Goal: Task Accomplishment & Management: Manage account settings

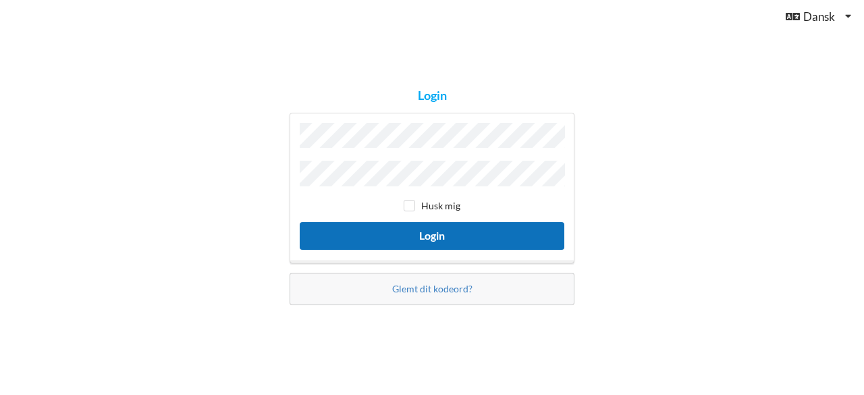
click at [463, 226] on button "Login" at bounding box center [432, 236] width 265 height 28
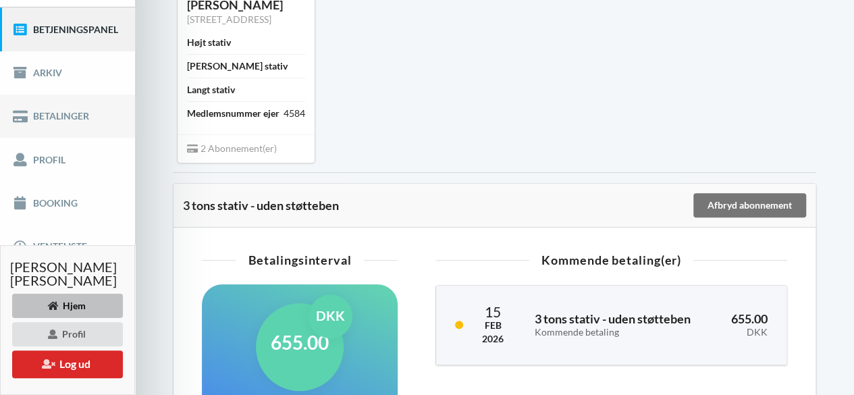
click at [78, 114] on link "Betalinger" at bounding box center [67, 115] width 135 height 43
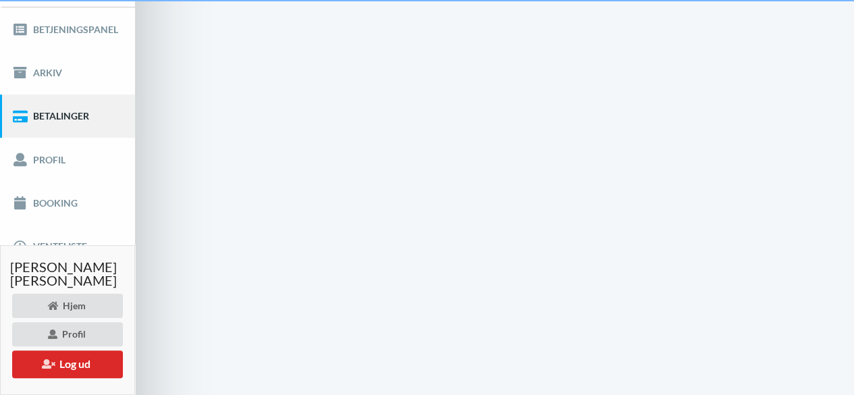
scroll to position [34, 0]
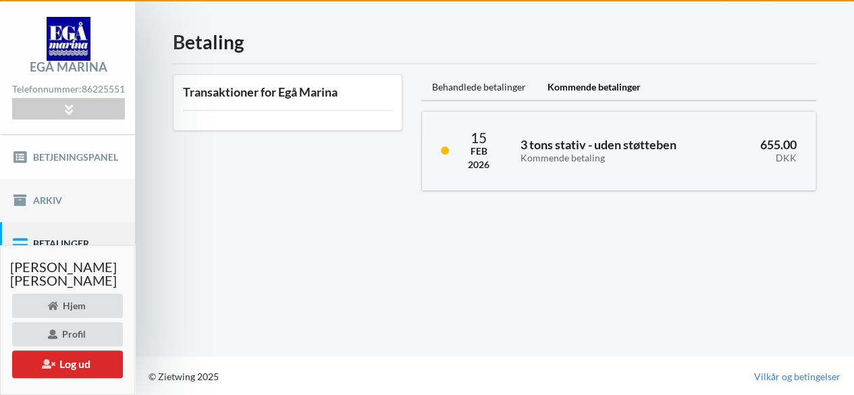
click at [72, 199] on link "Arkiv" at bounding box center [67, 200] width 135 height 43
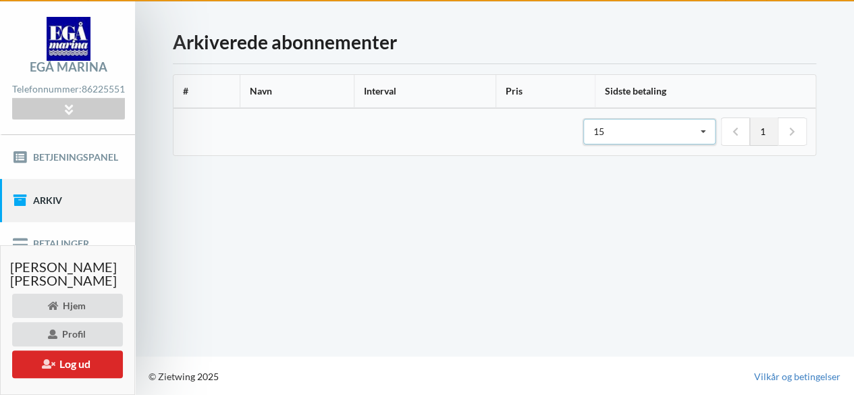
click at [656, 130] on div "15 15 25 50" at bounding box center [649, 132] width 132 height 26
click at [604, 200] on div "50" at bounding box center [649, 206] width 131 height 25
click at [595, 132] on div "50" at bounding box center [598, 131] width 11 height 9
click at [603, 149] on div "15" at bounding box center [649, 156] width 131 height 25
click at [78, 145] on link "Betjeningspanel" at bounding box center [67, 156] width 135 height 43
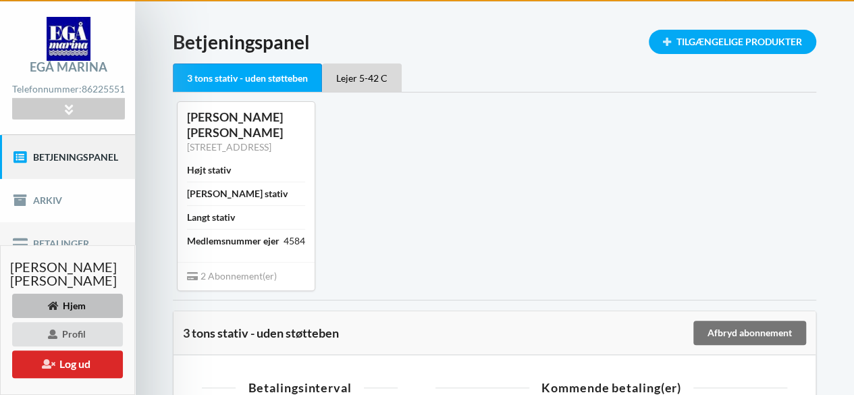
click at [40, 236] on link "Betalinger" at bounding box center [67, 243] width 135 height 43
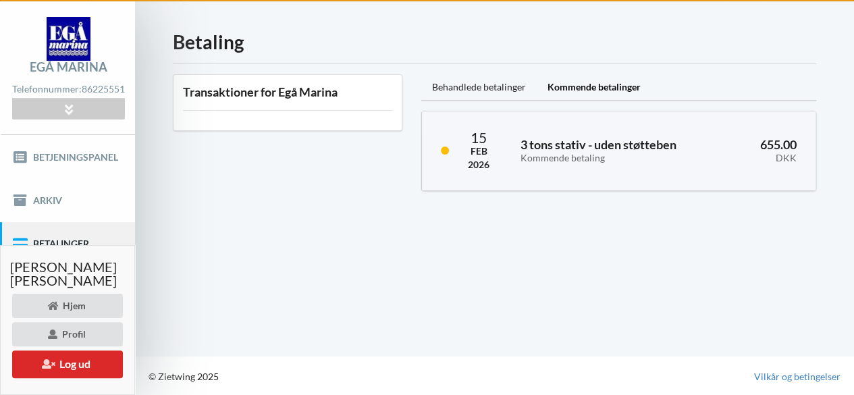
click at [296, 101] on div "Transaktioner for Egå Marina" at bounding box center [287, 102] width 229 height 56
click at [507, 81] on div "Behandlede betalinger" at bounding box center [478, 87] width 115 height 27
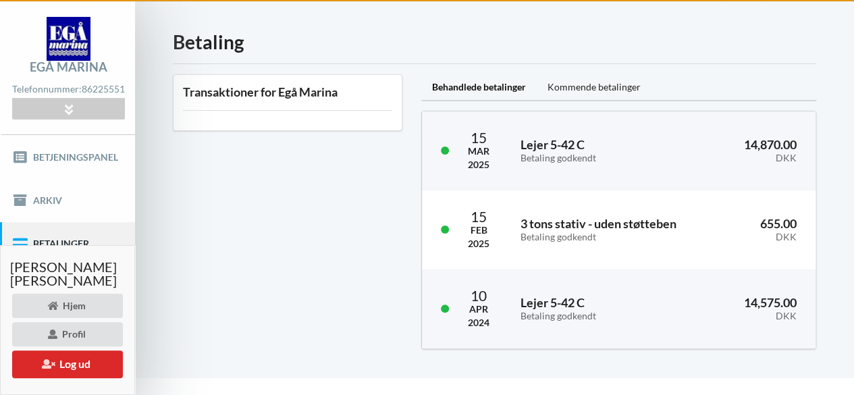
scroll to position [56, 0]
